Goal: Task Accomplishment & Management: Use online tool/utility

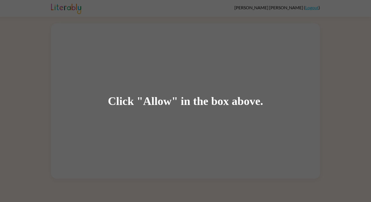
click at [129, 98] on div "Click "Allow" in the box above." at bounding box center [185, 101] width 155 height 12
click at [128, 96] on div "Click "Allow" in the box above." at bounding box center [185, 101] width 155 height 12
drag, startPoint x: 131, startPoint y: 104, endPoint x: 265, endPoint y: 81, distance: 136.2
click at [265, 81] on div "Click "Allow" in the box above." at bounding box center [185, 101] width 371 height 202
click at [183, 168] on div "Click "Allow" in the box above." at bounding box center [185, 101] width 371 height 202
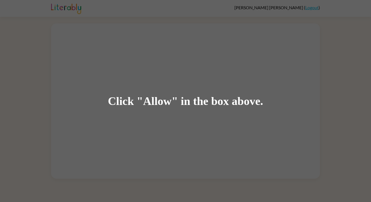
click at [186, 173] on div "Click "Allow" in the box above." at bounding box center [185, 101] width 371 height 202
click at [187, 174] on div "Click "Allow" in the box above." at bounding box center [185, 101] width 371 height 202
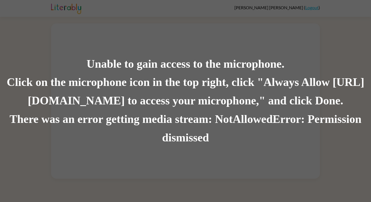
click at [136, 63] on div "Unable to gain access to the microphone." at bounding box center [185, 64] width 371 height 18
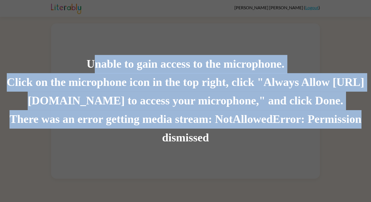
drag, startPoint x: 91, startPoint y: 67, endPoint x: 370, endPoint y: 119, distance: 284.4
click at [370, 119] on div "Unable to gain access to the microphone. Click on the microphone icon in the to…" at bounding box center [185, 101] width 371 height 92
